Goal: Find specific page/section: Find specific page/section

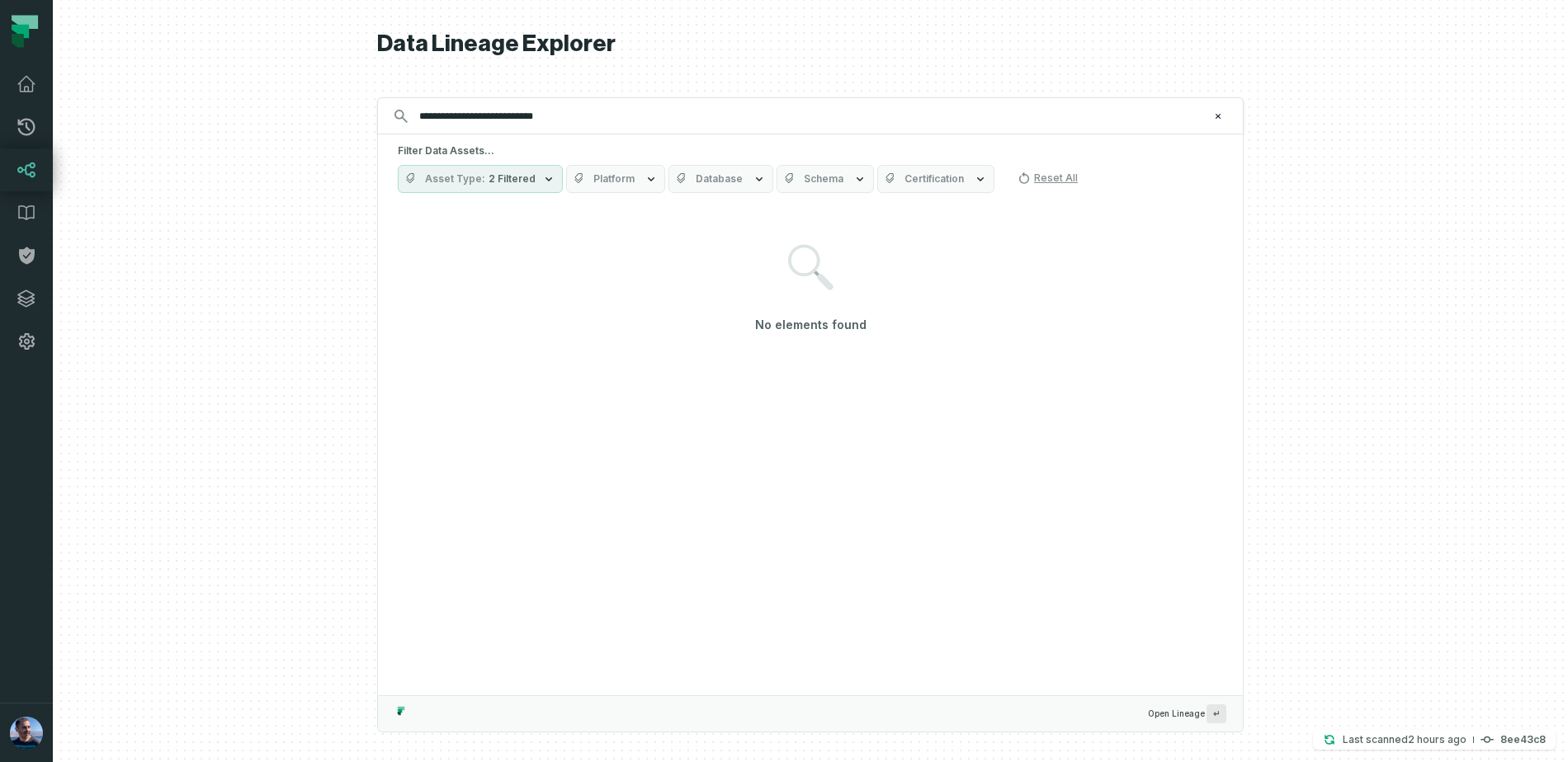
type input "**********"
click at [753, 181] on icon "button" at bounding box center [759, 179] width 13 height 13
click at [853, 179] on icon "button" at bounding box center [860, 179] width 13 height 13
click at [857, 179] on icon "button" at bounding box center [860, 178] width 7 height 4
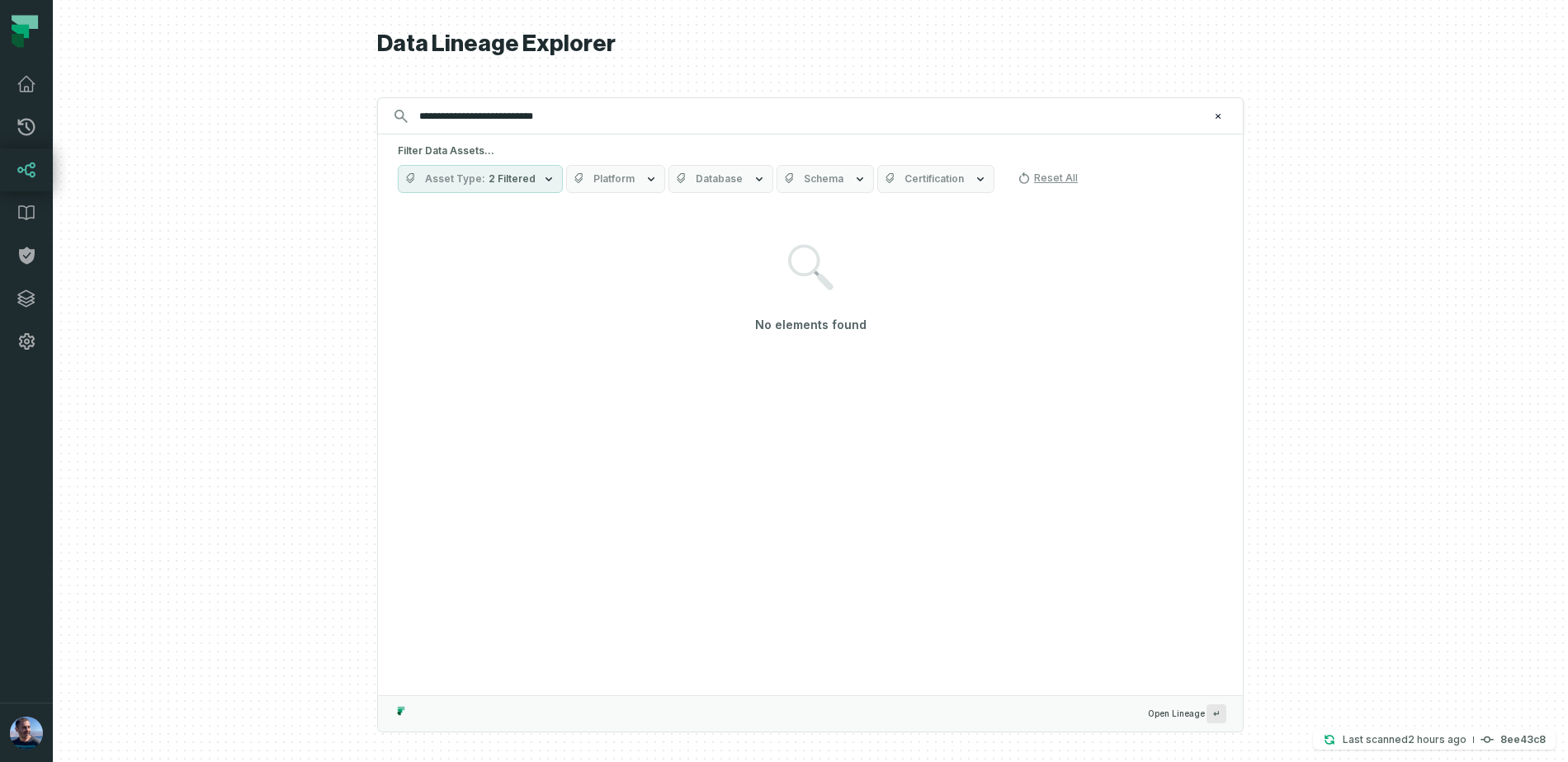
click at [516, 187] on button "Asset Type 2 Filtered" at bounding box center [480, 178] width 165 height 28
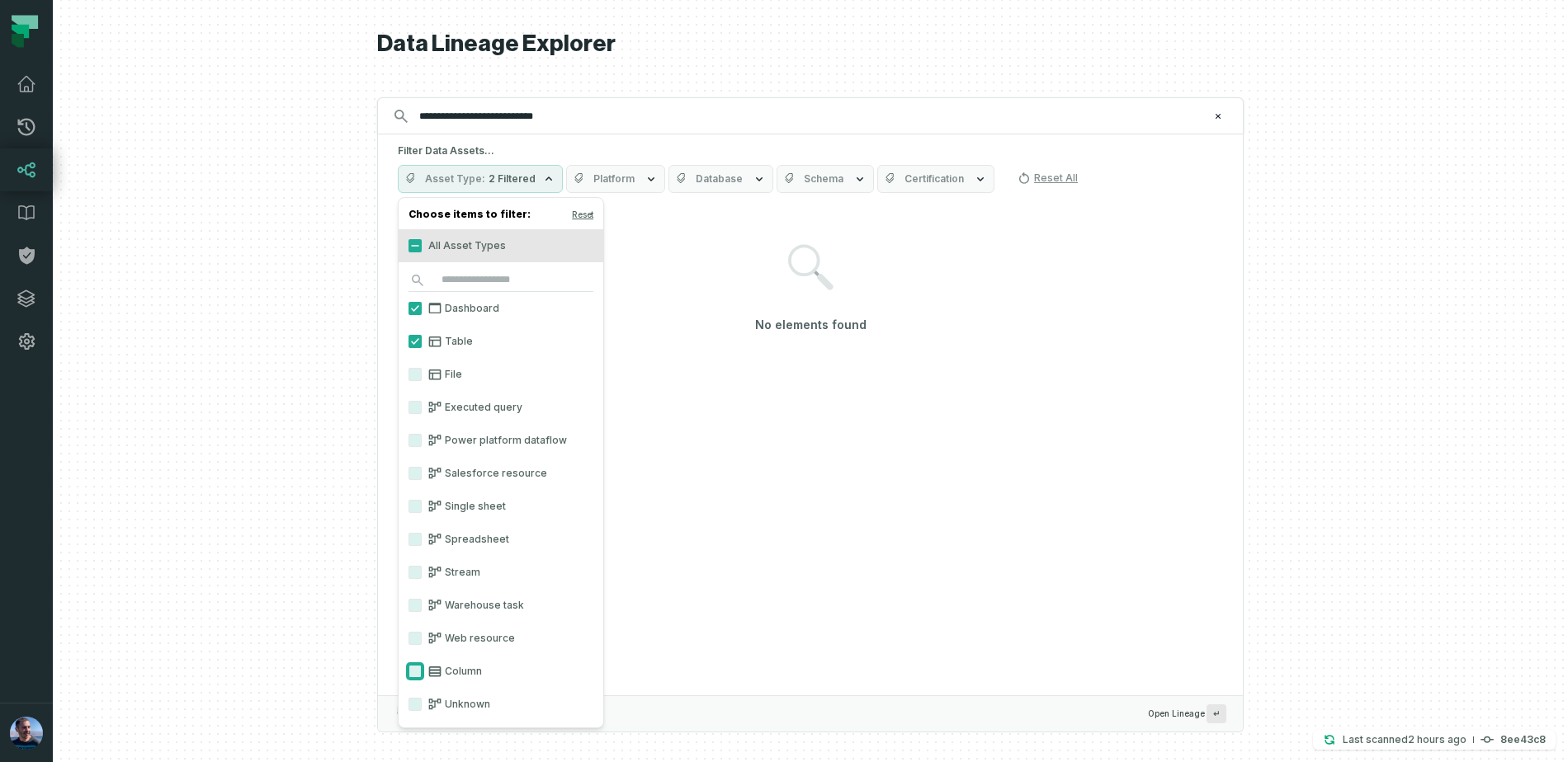
click at [421, 675] on button "Column" at bounding box center [415, 671] width 13 height 13
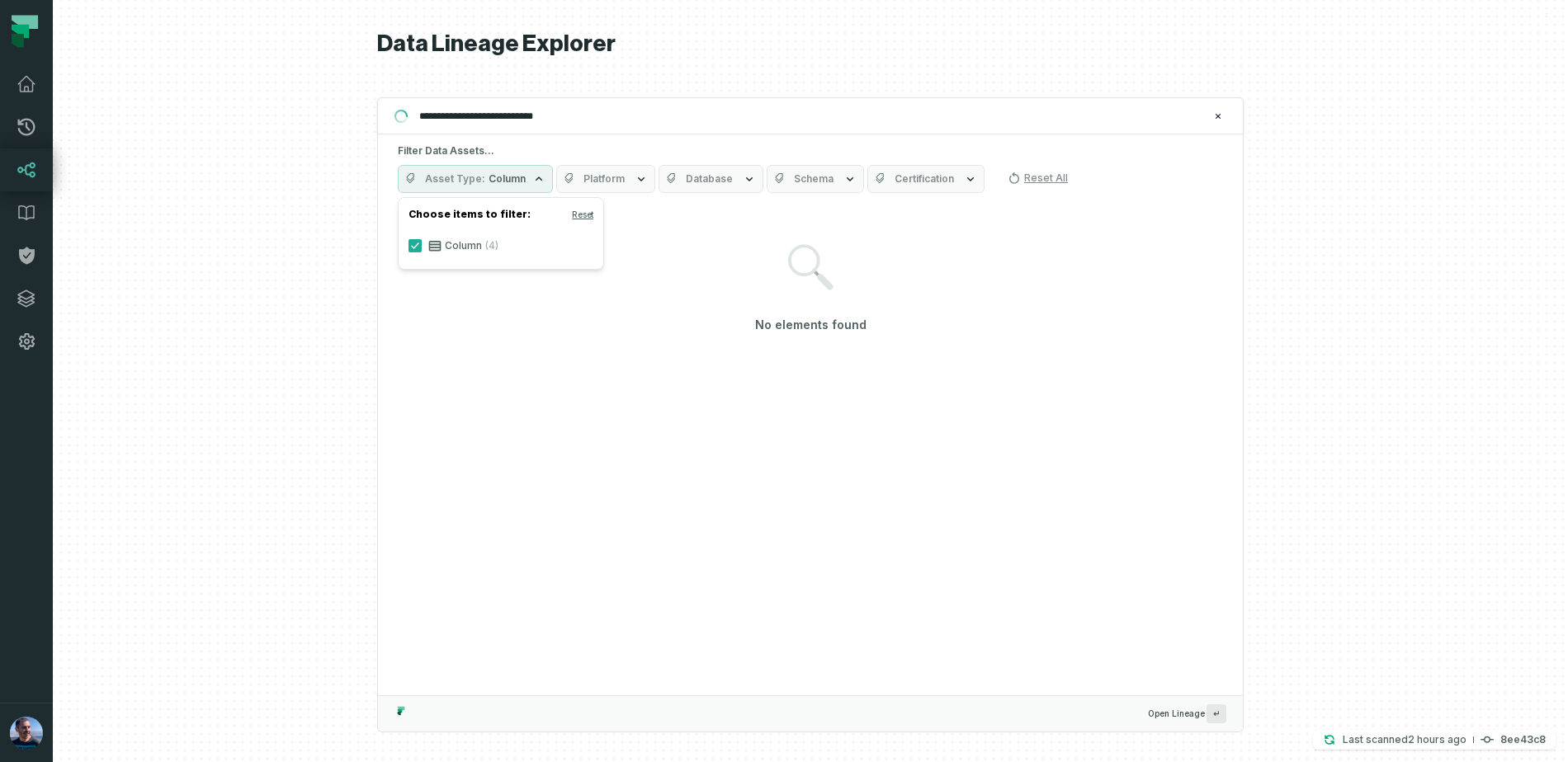
click at [463, 172] on span "Asset Type" at bounding box center [455, 179] width 61 height 13
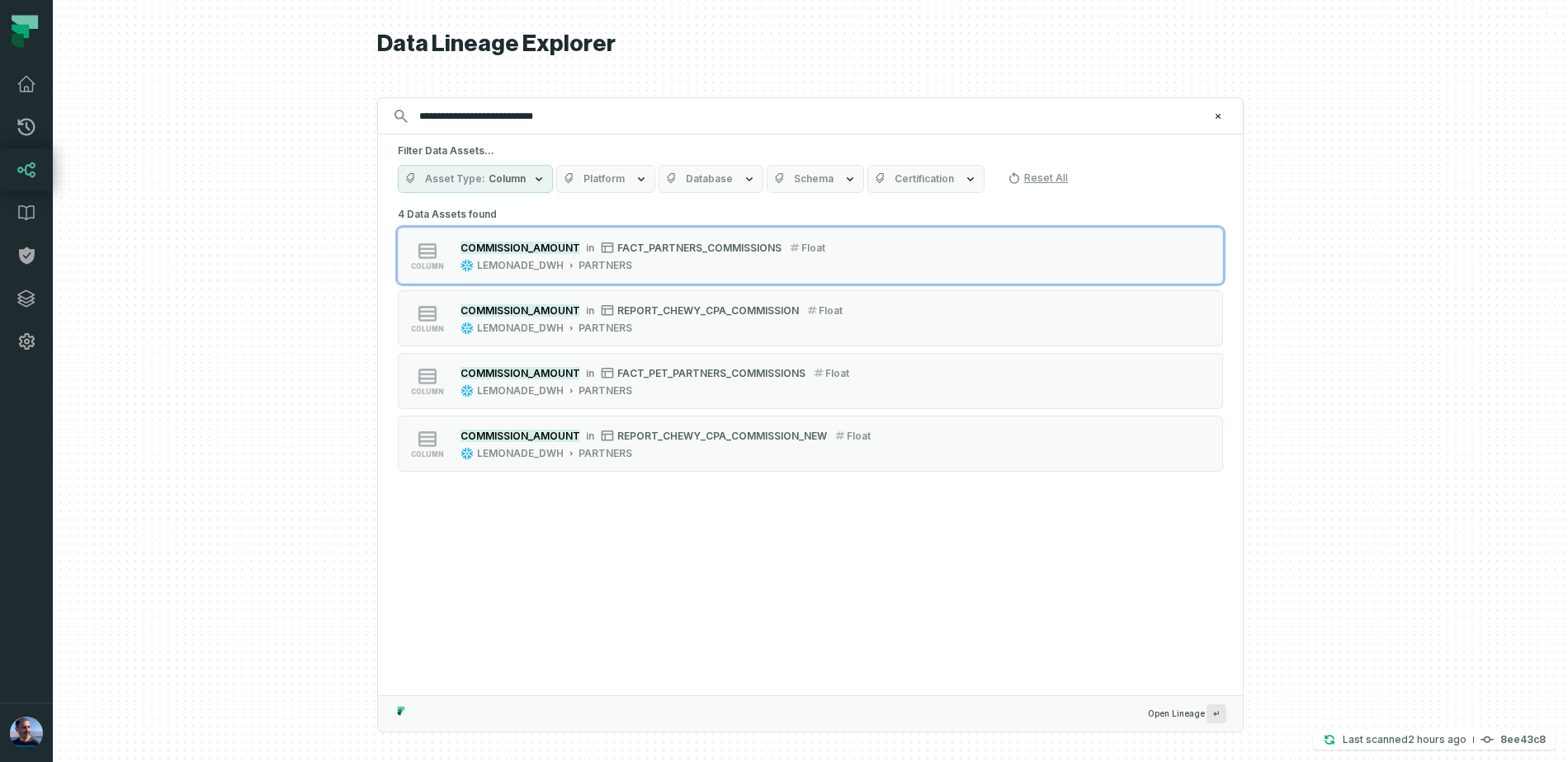
click at [449, 174] on span "Asset Type" at bounding box center [455, 179] width 61 height 13
click at [459, 173] on span "Asset Type" at bounding box center [455, 179] width 61 height 13
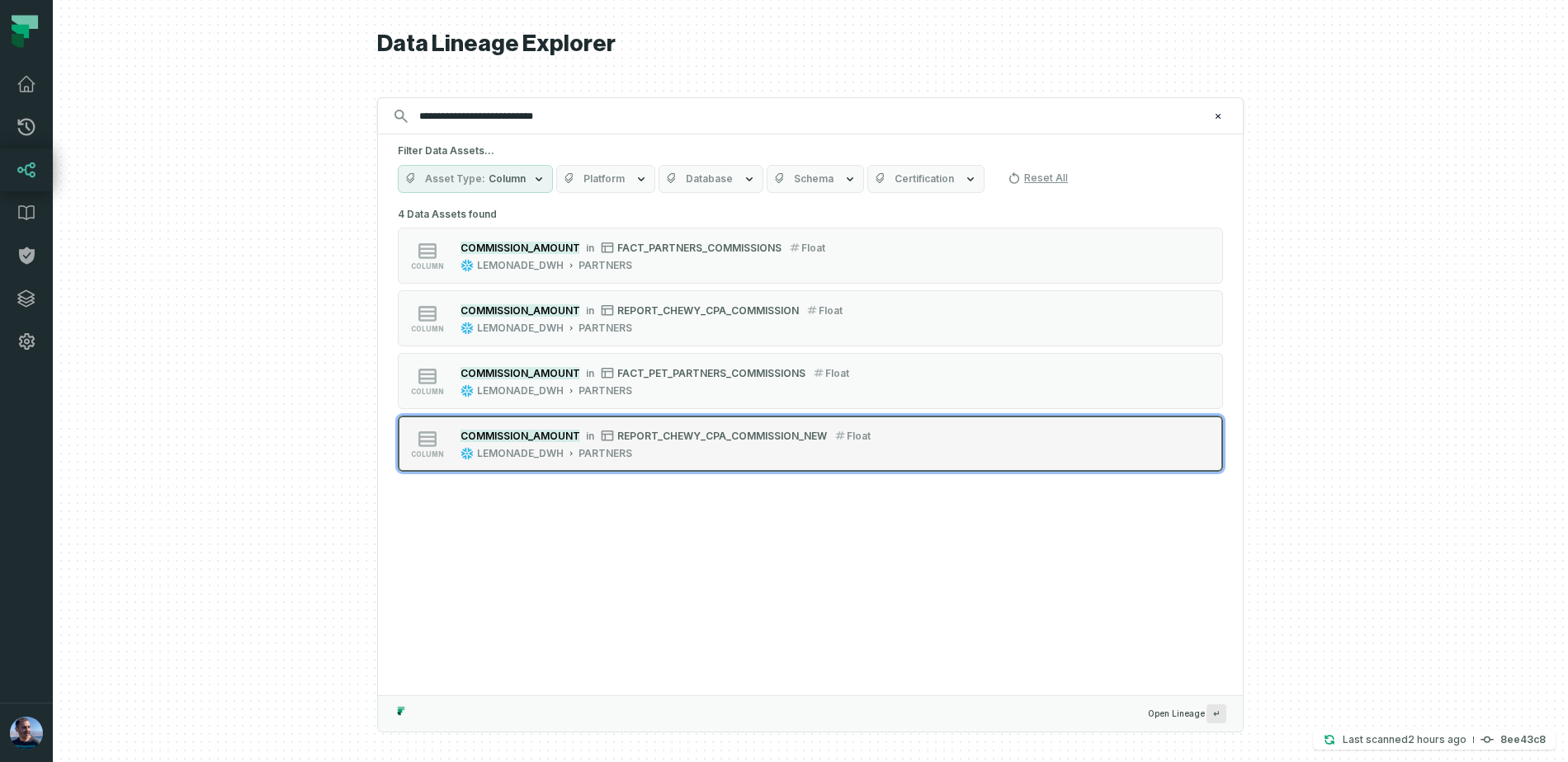
click at [661, 433] on span "REPORT_CHEWY_CPA_COMMISSION_NEW" at bounding box center [723, 435] width 210 height 13
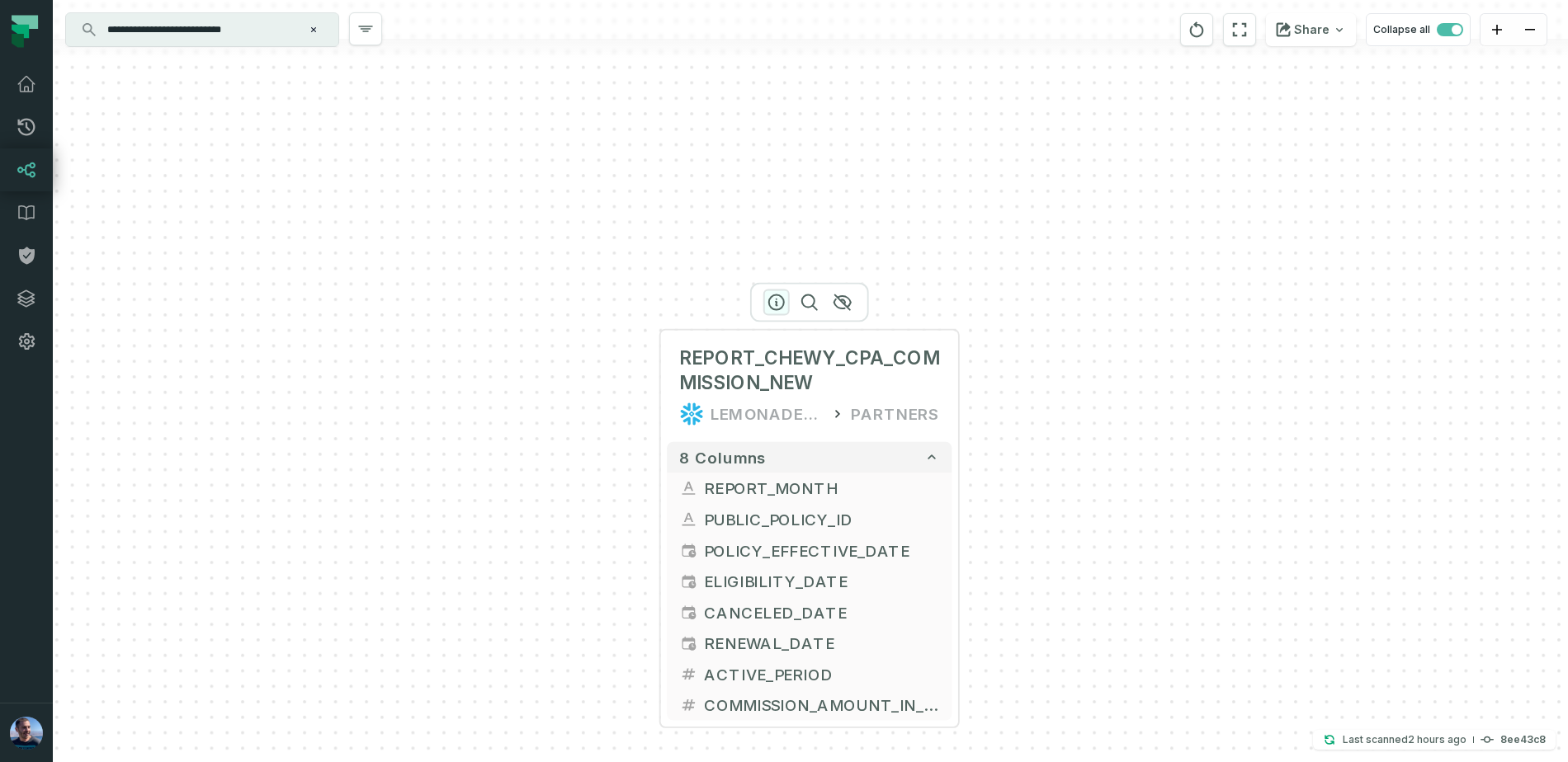
click at [776, 304] on icon "button" at bounding box center [776, 302] width 14 height 14
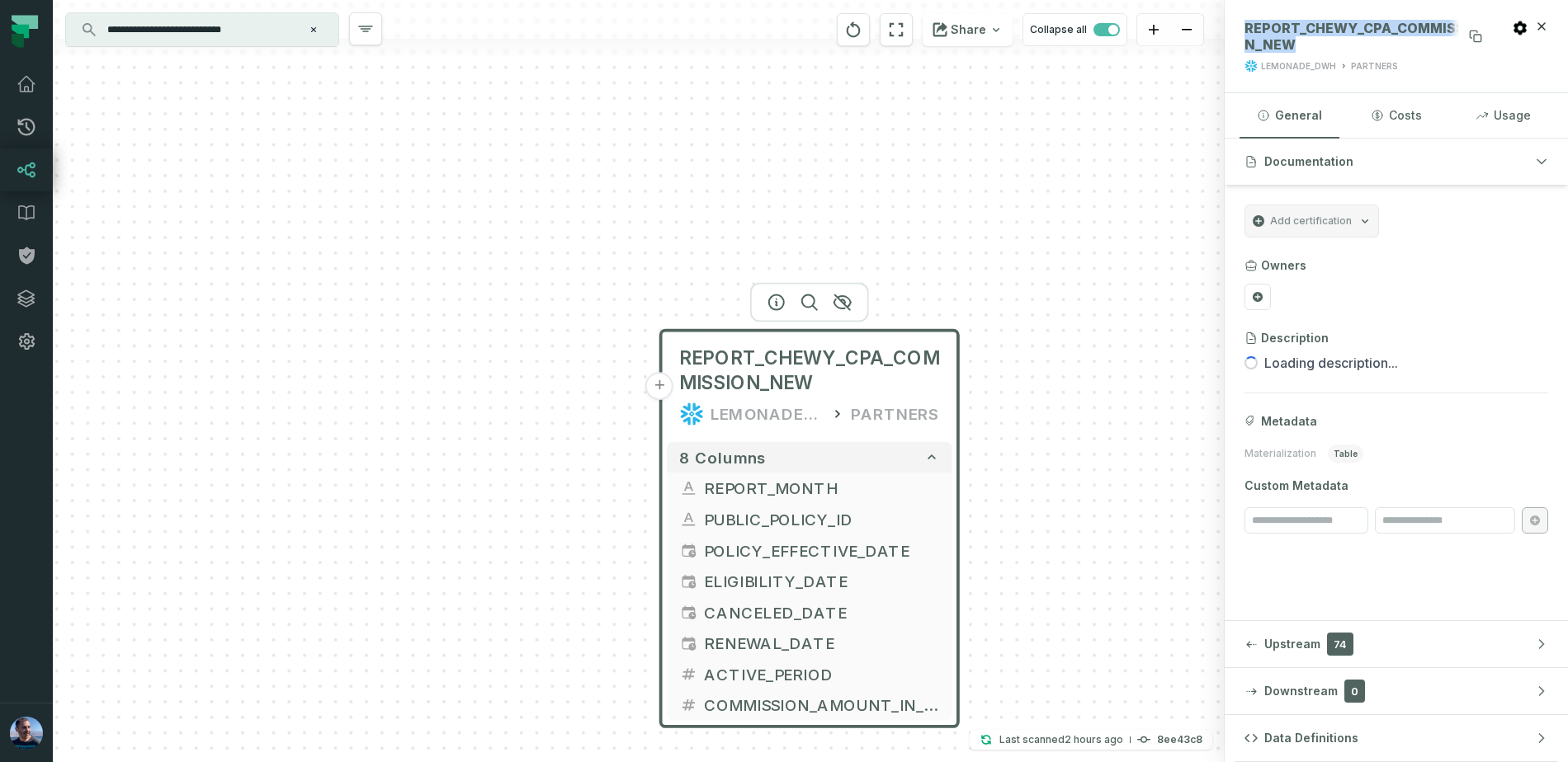
drag, startPoint x: 1280, startPoint y: 43, endPoint x: 1246, endPoint y: 32, distance: 35.7
click at [1246, 32] on span "REPORT_CHEWY_CPA_COMMISSION_NEW" at bounding box center [1366, 37] width 244 height 33
copy span "REPORT_CHEWY_CPA_COMMISSION_NEW"
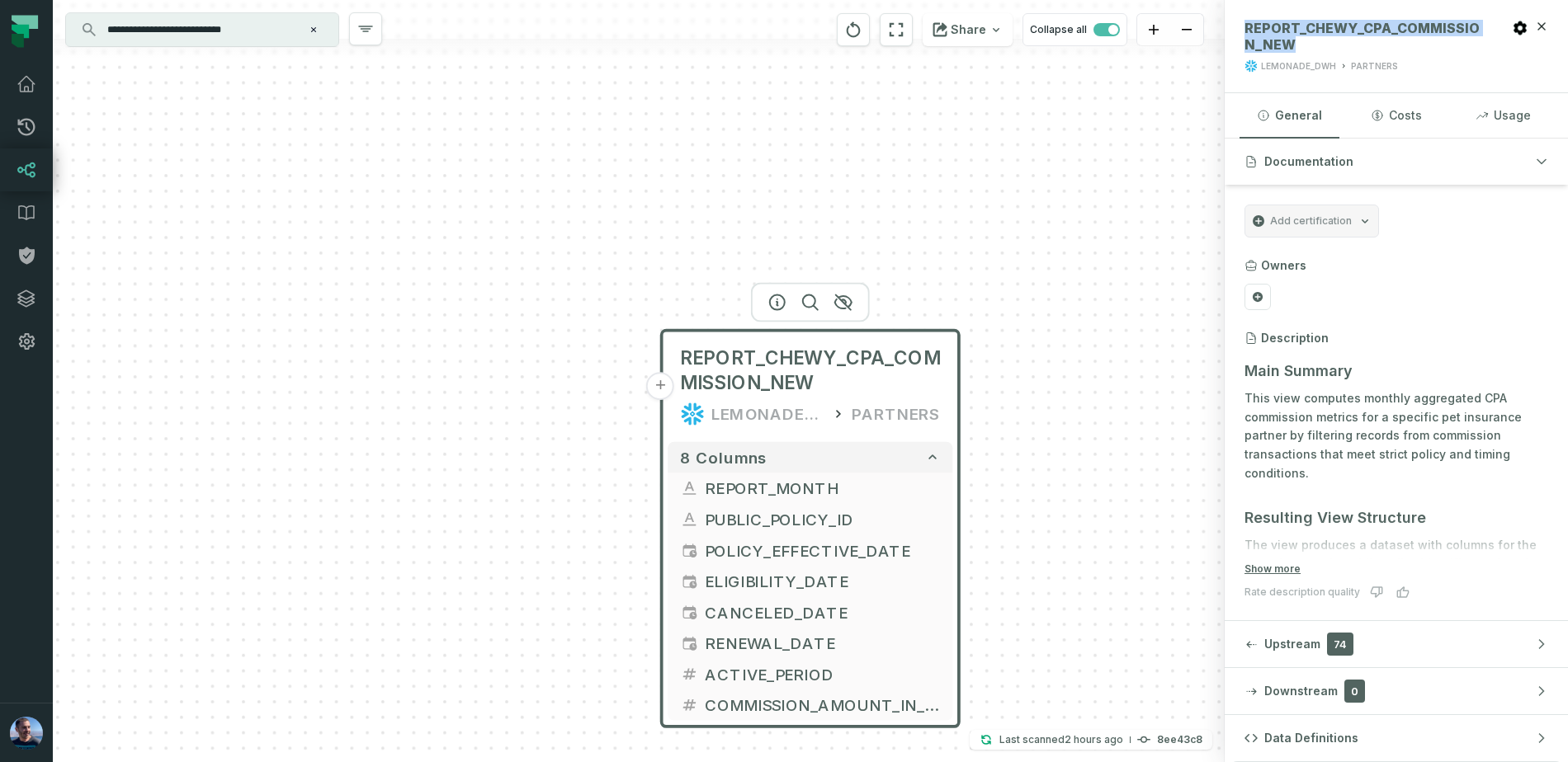
click at [654, 383] on button "+" at bounding box center [660, 385] width 28 height 28
click at [664, 386] on button "+" at bounding box center [660, 385] width 28 height 28
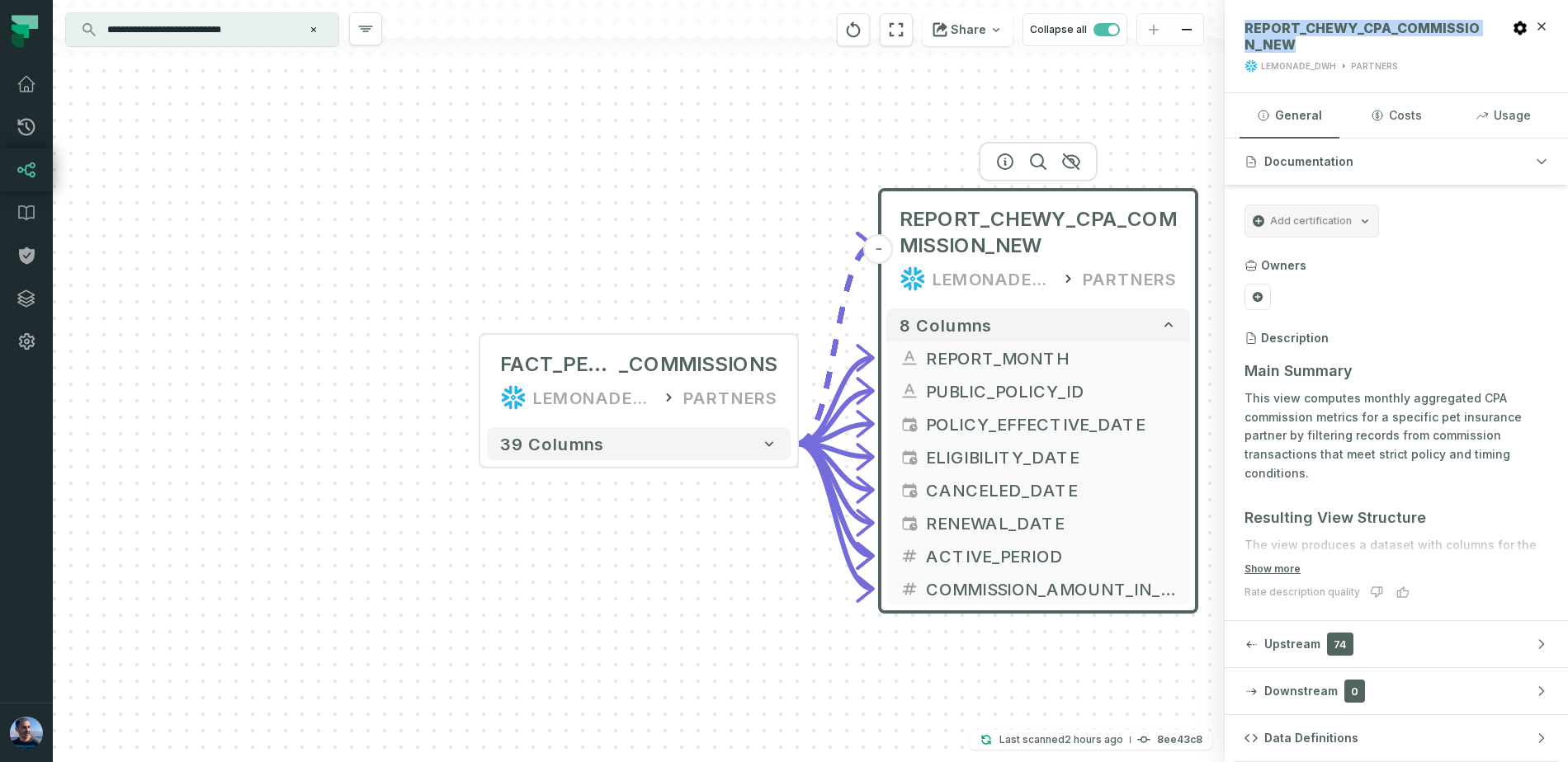
click at [876, 251] on button "-" at bounding box center [879, 249] width 30 height 30
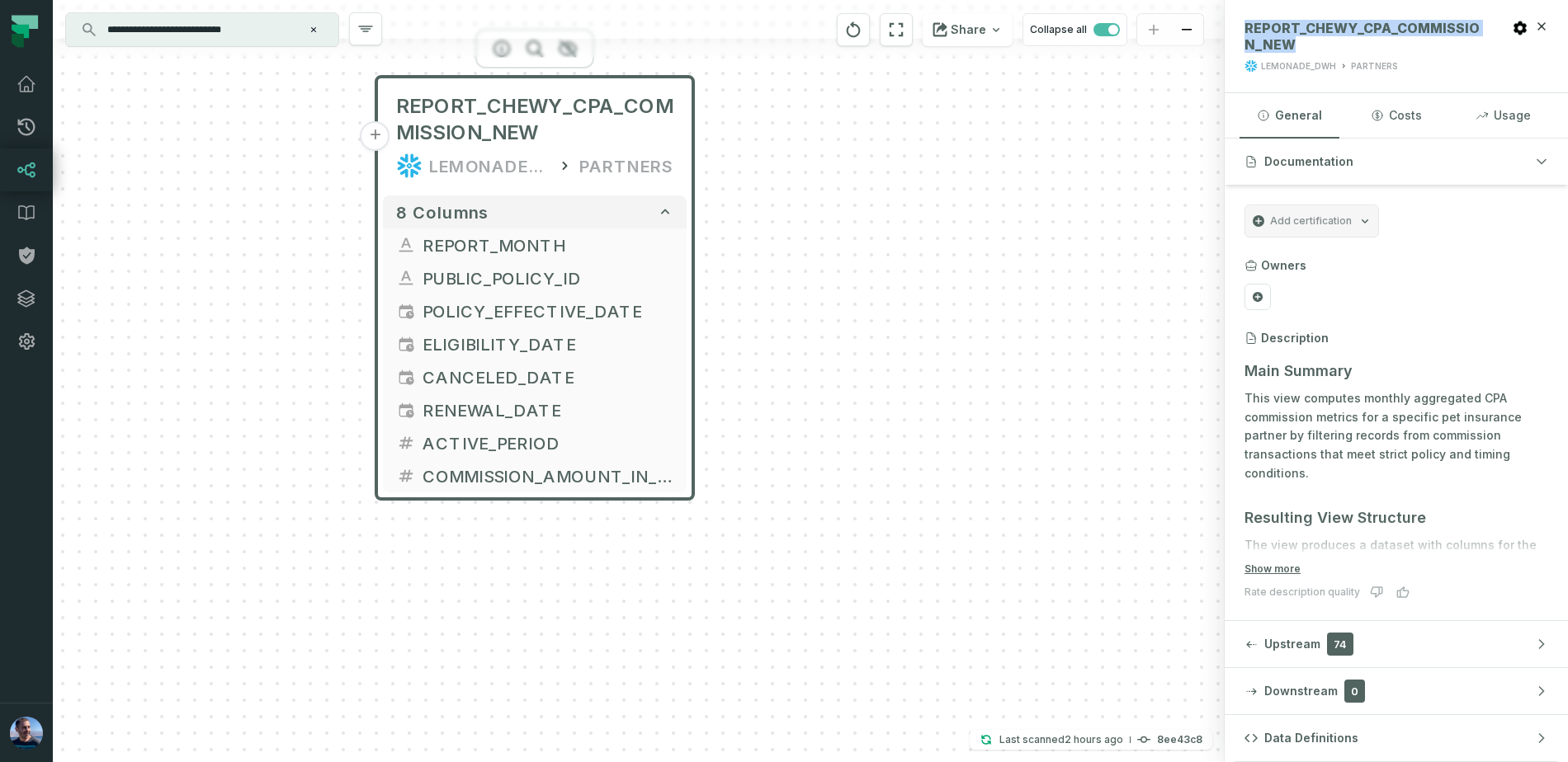
drag, startPoint x: 762, startPoint y: 294, endPoint x: 267, endPoint y: 181, distance: 507.7
click at [265, 181] on div "+ REPORT_CHEWY_CPA_COMMISSION_NEW LEMONADE_DWH PARTNERS 8 columns + REPORT_MONT…" at bounding box center [639, 381] width 1172 height 762
click at [1296, 405] on p "This view computes monthly aggregated CPA commission metrics for a specific pet…" at bounding box center [1395, 436] width 304 height 94
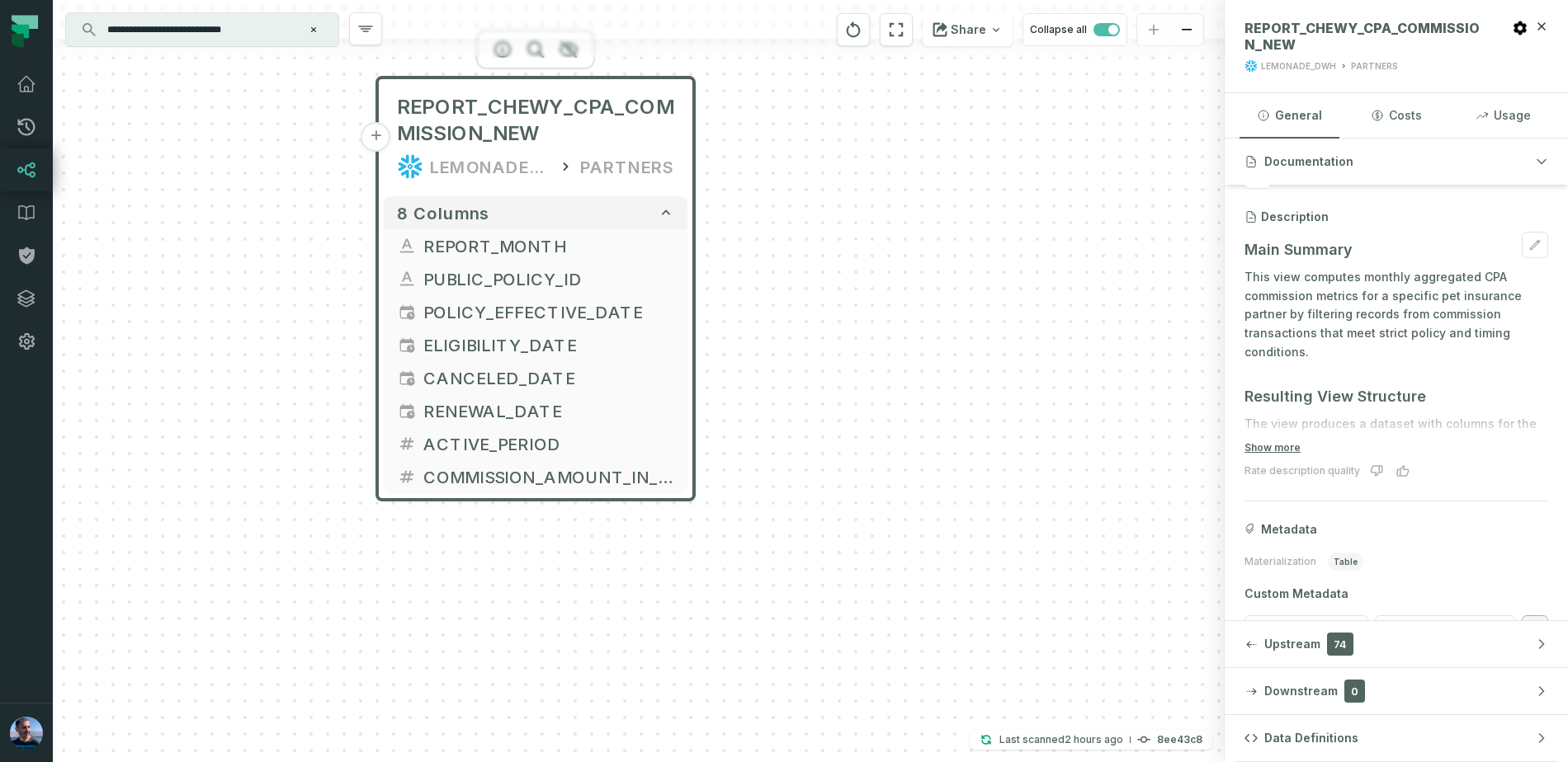
scroll to position [163, 0]
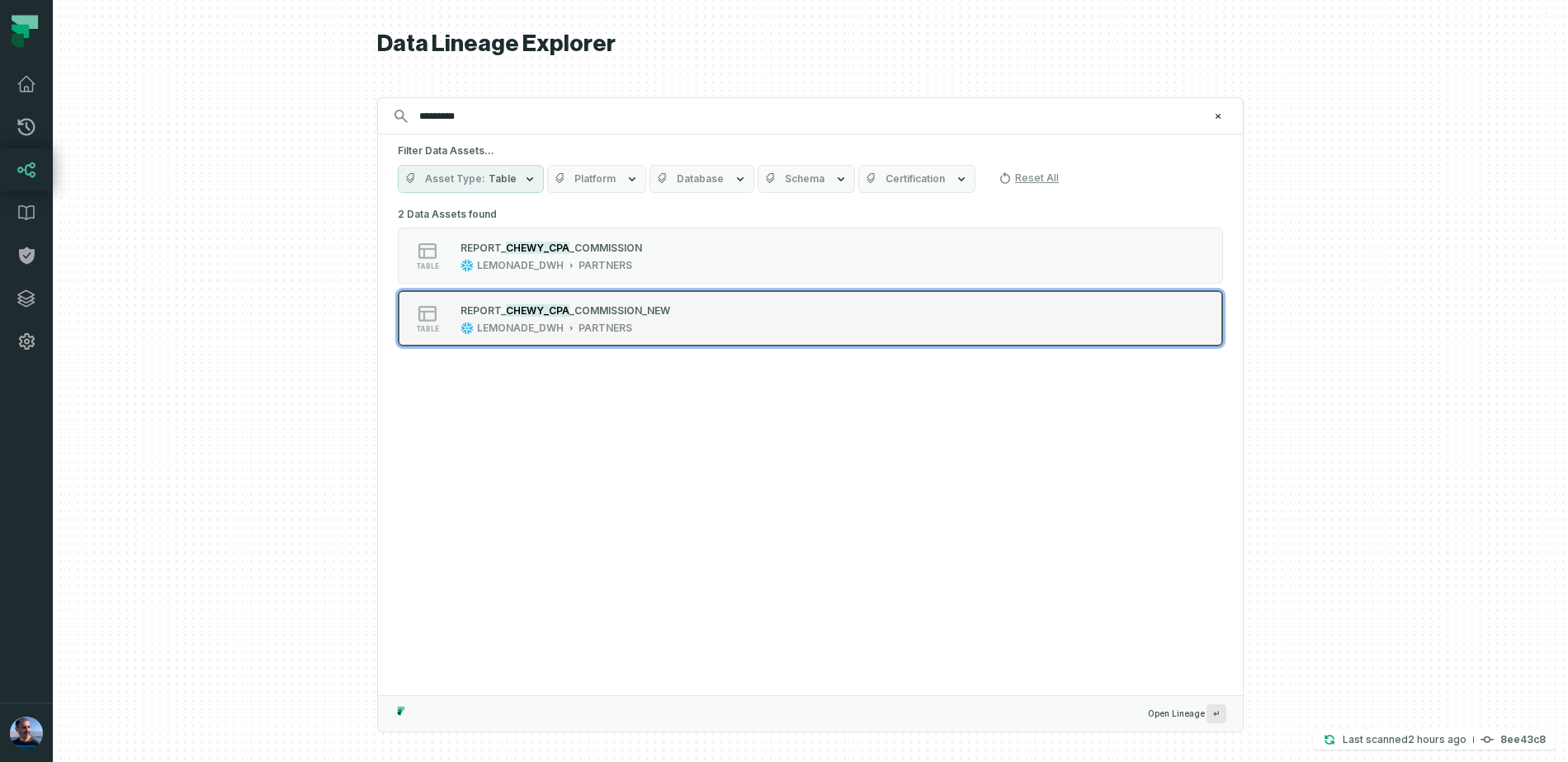
type input "*********"
click at [634, 313] on span "_COMMISSION_NEW" at bounding box center [620, 310] width 100 height 13
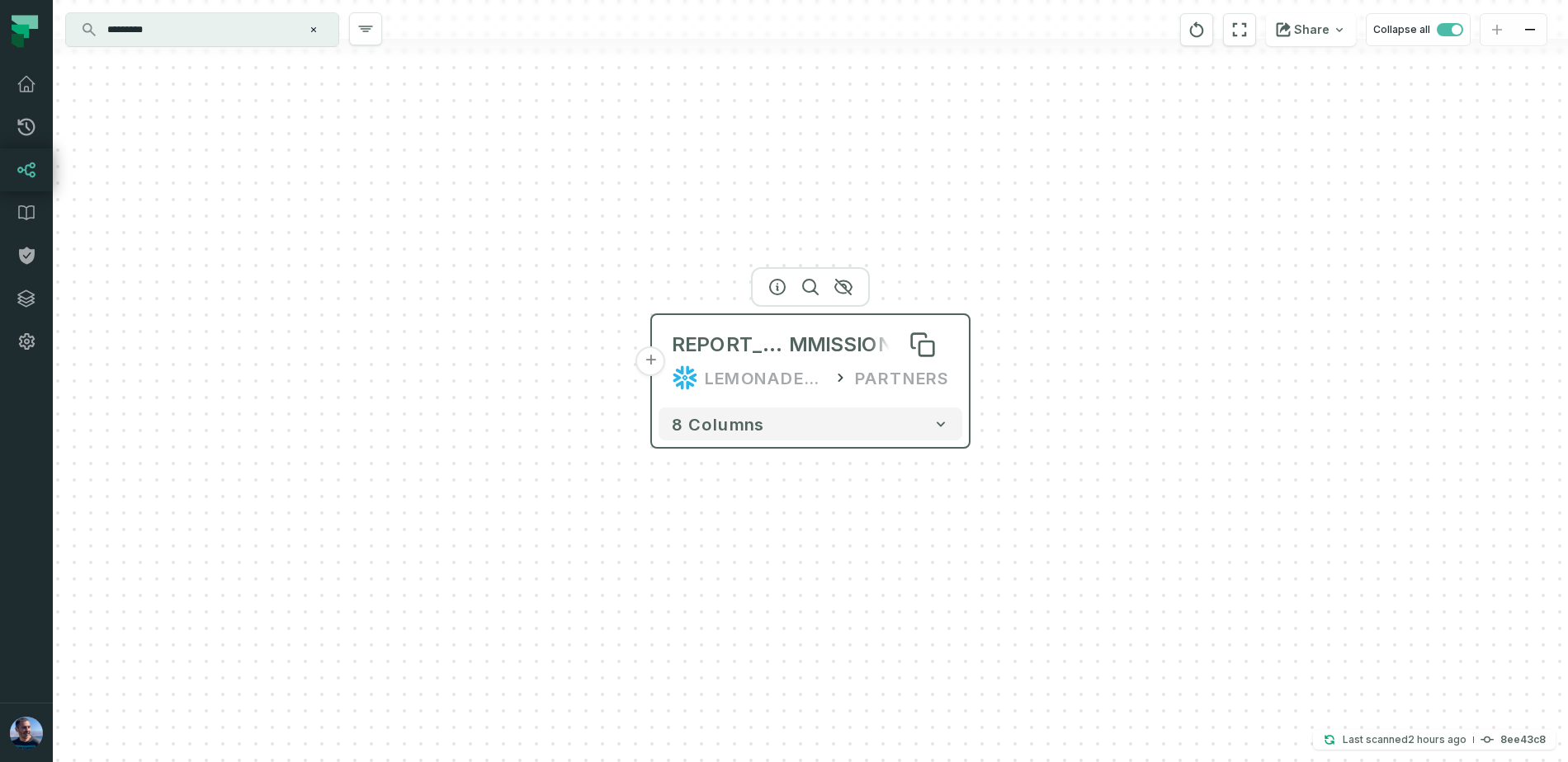
click at [838, 354] on span "MMISSION_NEW" at bounding box center [869, 344] width 160 height 26
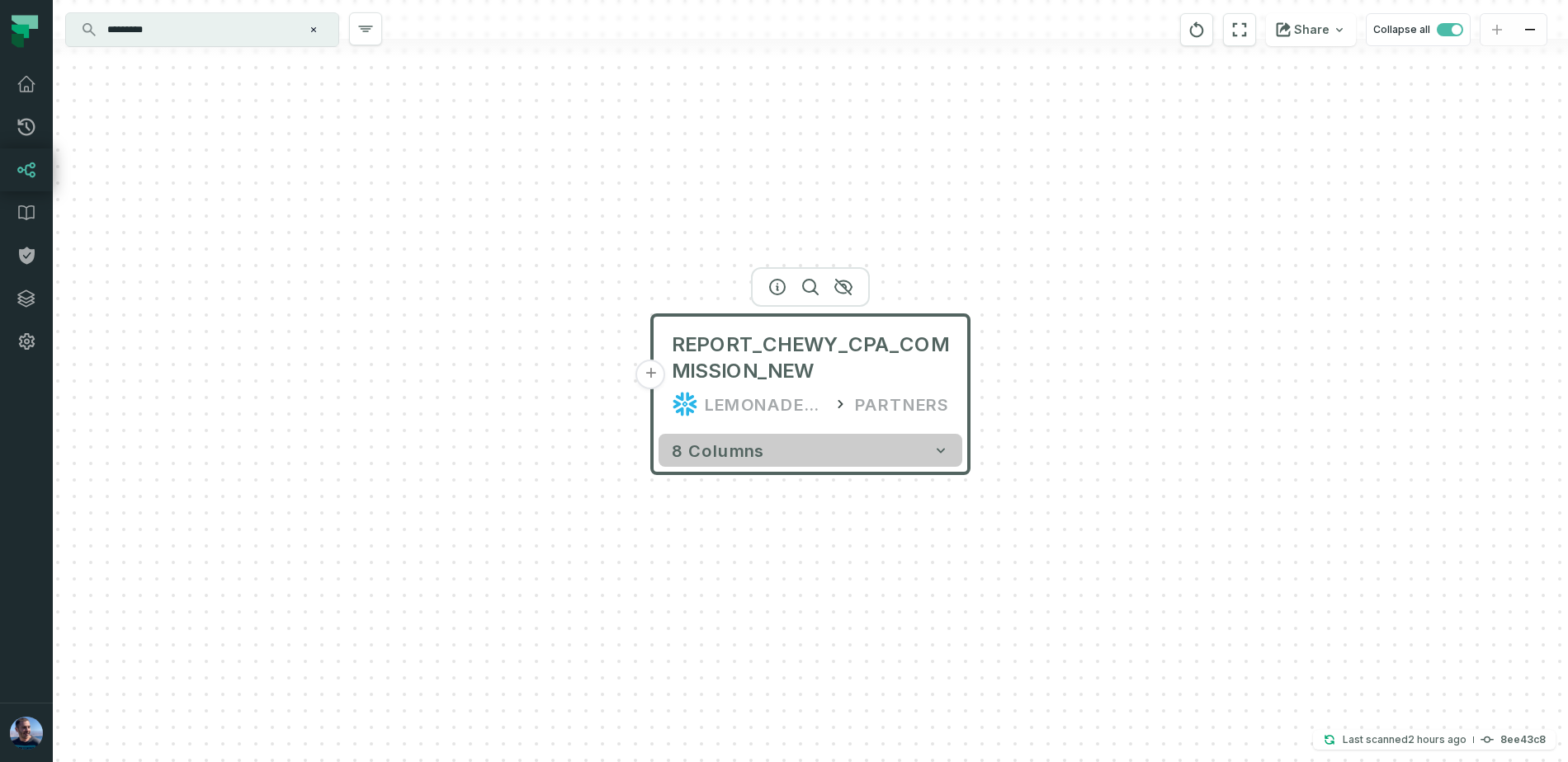
click at [819, 460] on button "8 columns" at bounding box center [810, 450] width 304 height 33
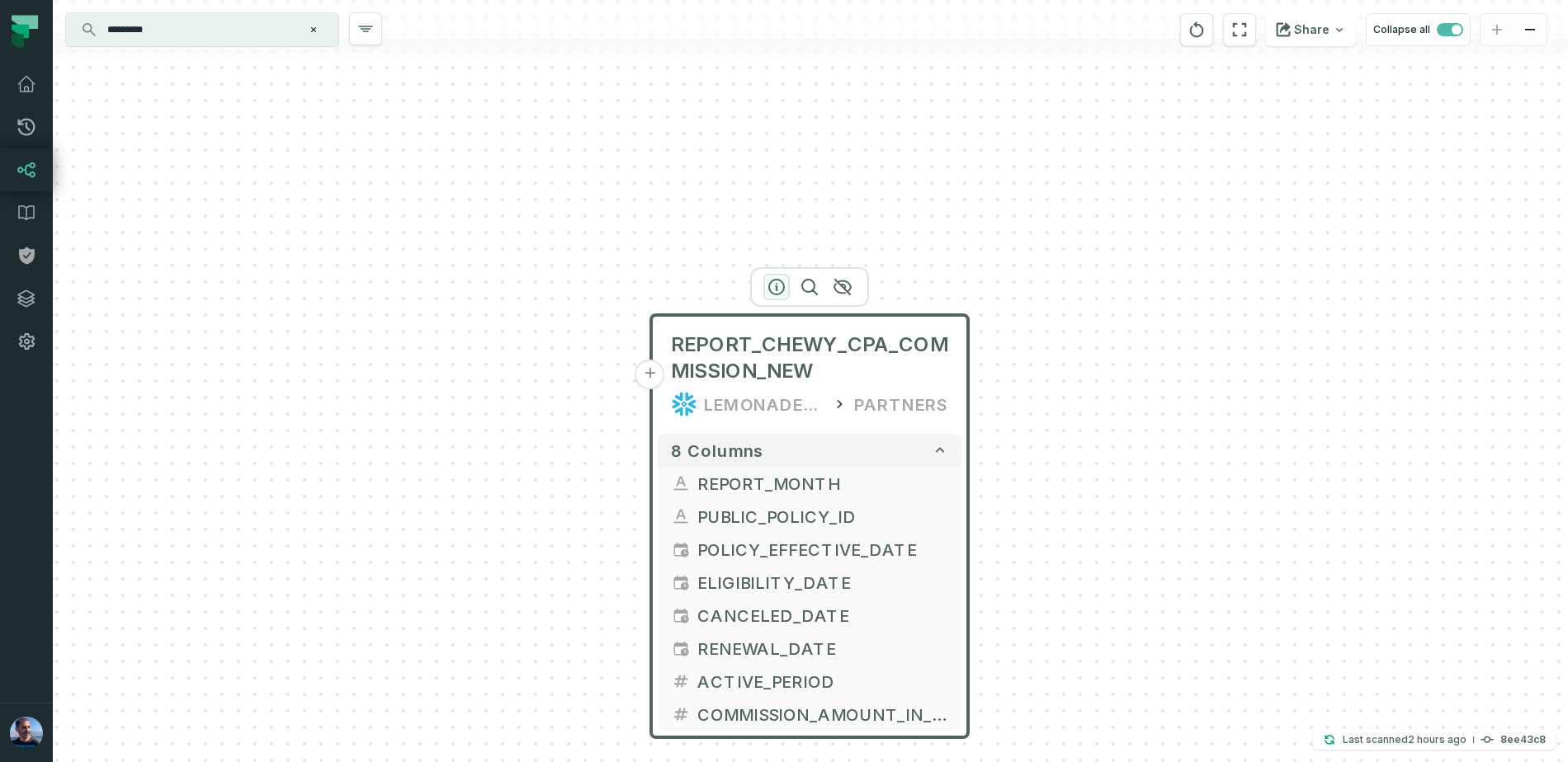
click at [785, 290] on icon "button" at bounding box center [777, 287] width 20 height 20
click at [777, 294] on div at bounding box center [809, 286] width 119 height 39
click at [779, 282] on icon "button" at bounding box center [777, 287] width 20 height 20
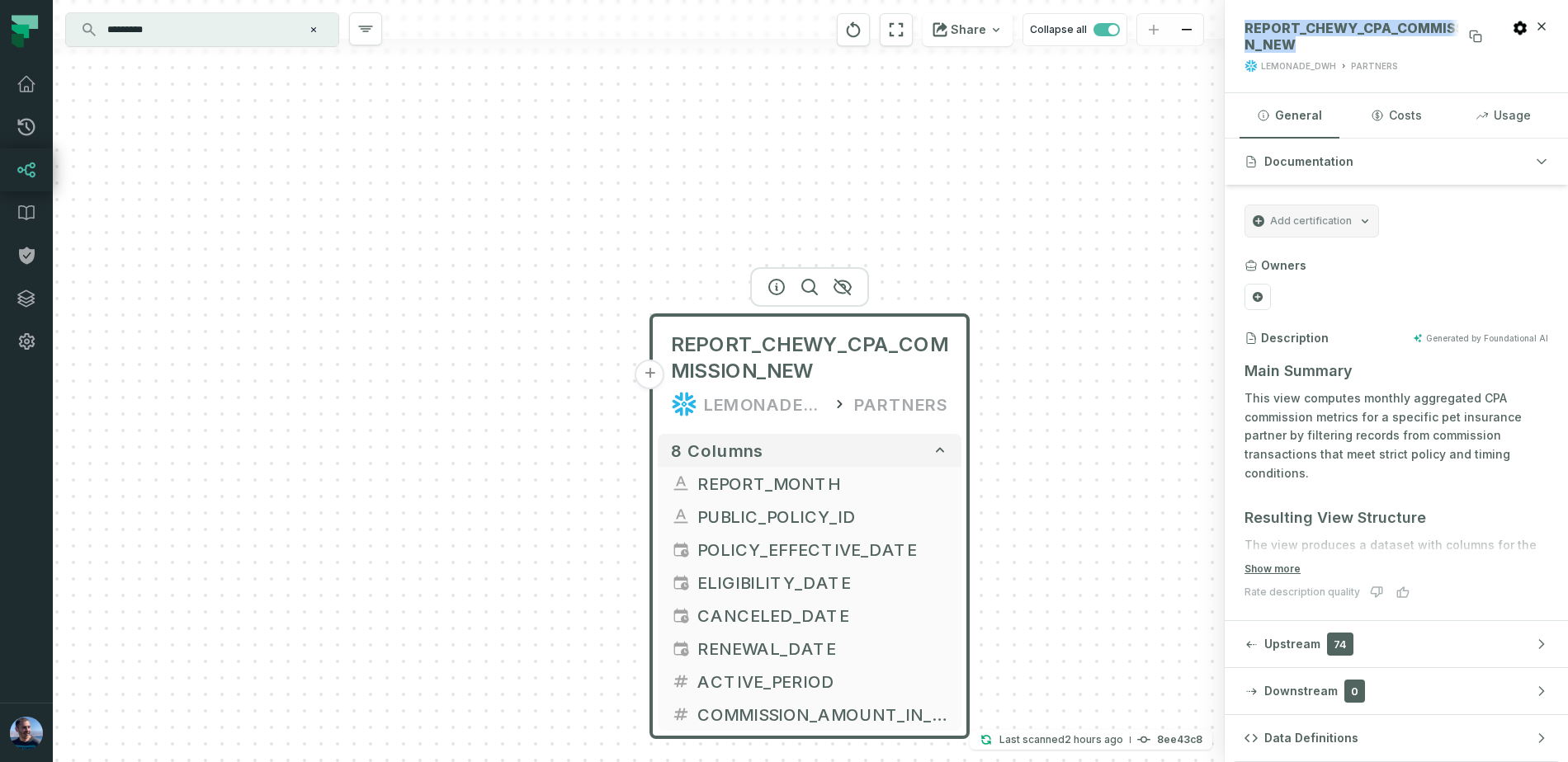
drag, startPoint x: 1283, startPoint y: 43, endPoint x: 1244, endPoint y: 32, distance: 40.5
click at [1244, 32] on span "REPORT_CHEWY_CPA_COMMISSION_NEW" at bounding box center [1366, 37] width 244 height 33
copy span "REPORT_CHEWY_CPA_COMMISSION_NEW"
click at [645, 376] on button "+" at bounding box center [650, 374] width 30 height 30
click at [650, 376] on button "+" at bounding box center [650, 374] width 30 height 30
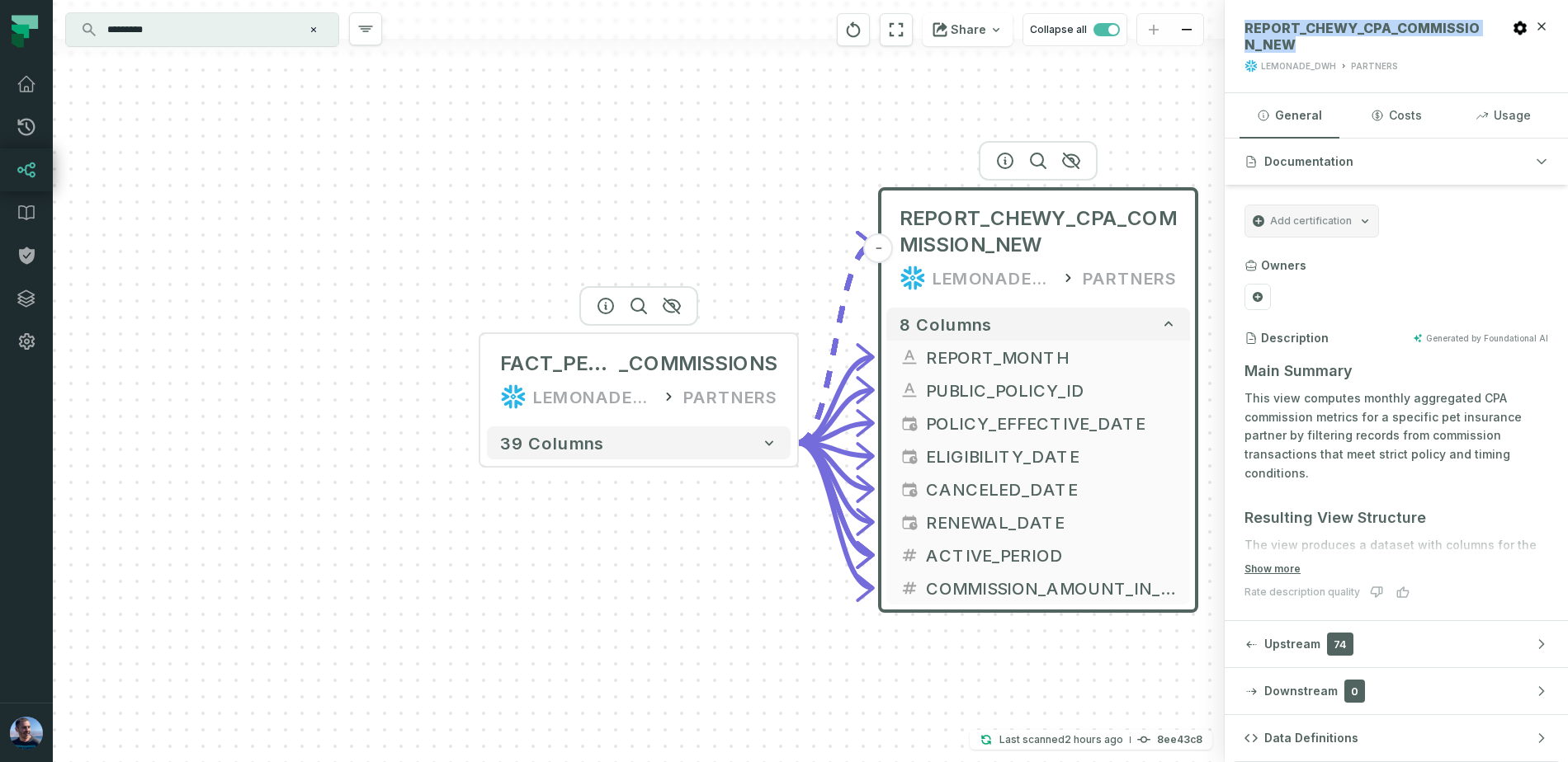
click at [608, 313] on div at bounding box center [638, 305] width 119 height 39
click at [608, 307] on icon "button" at bounding box center [605, 305] width 20 height 20
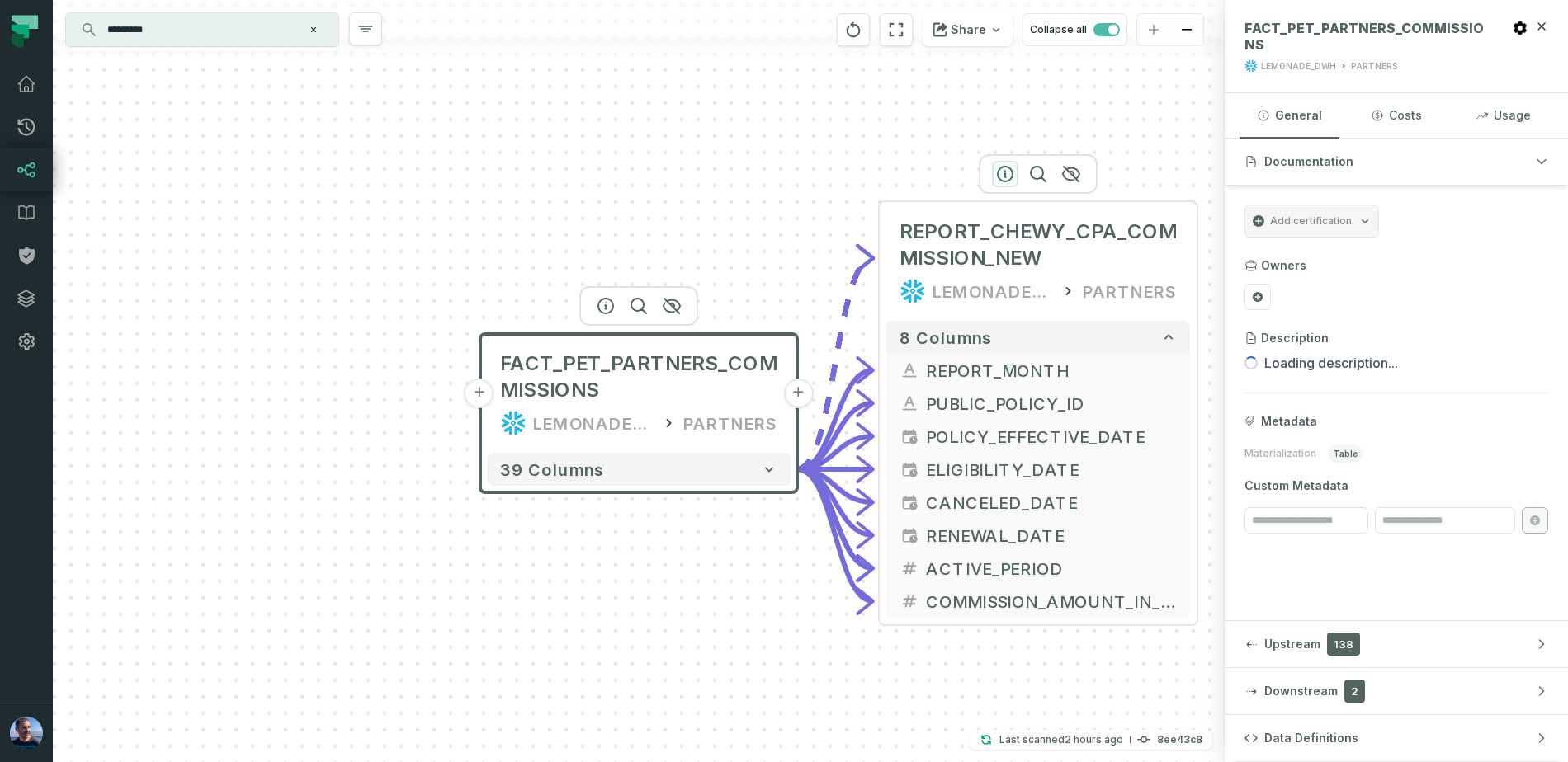
click at [1008, 171] on icon "button" at bounding box center [1005, 173] width 20 height 20
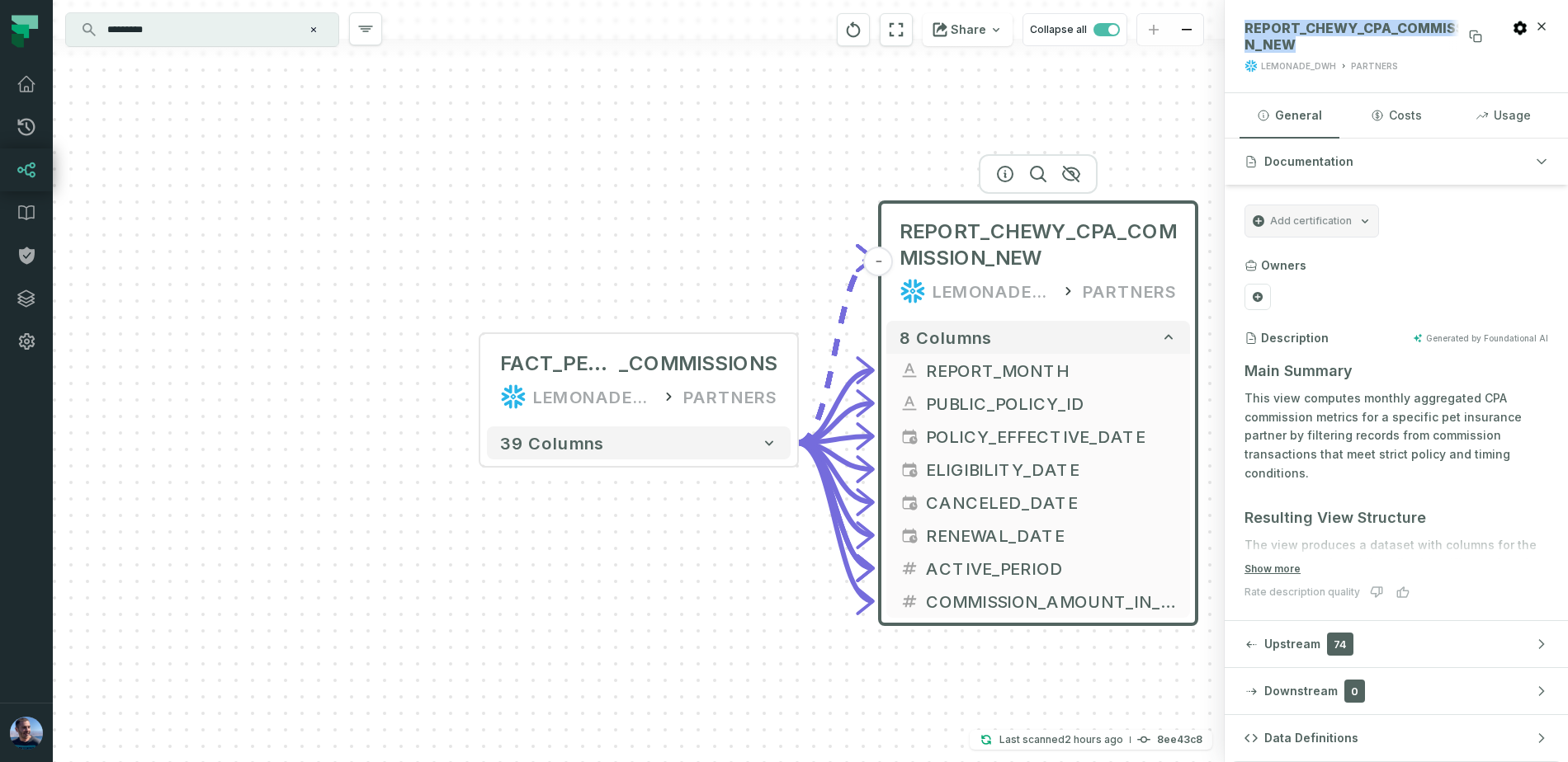
drag, startPoint x: 1285, startPoint y: 49, endPoint x: 1252, endPoint y: 24, distance: 41.4
click at [1250, 24] on span "REPORT_CHEWY_CPA_COMMISSION_NEW" at bounding box center [1366, 37] width 244 height 33
copy span "EPORT_CHEWY_CPA_COMMISSION_NEW"
